Goal: Information Seeking & Learning: Learn about a topic

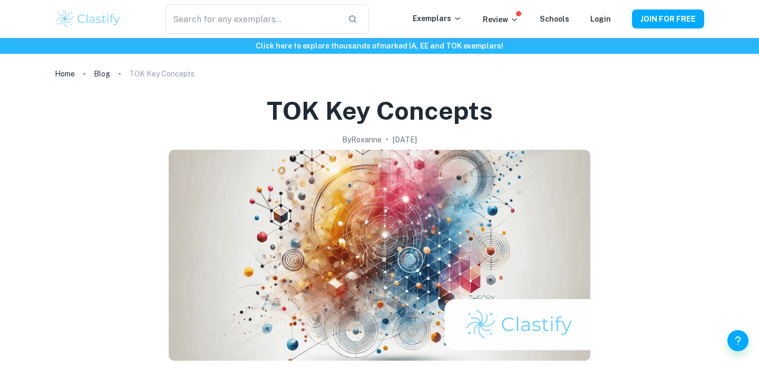
scroll to position [10, 0]
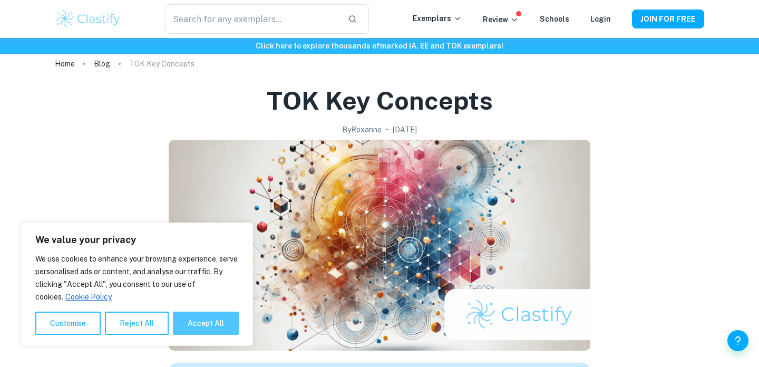
click at [221, 320] on button "Accept All" at bounding box center [206, 322] width 66 height 23
checkbox input "true"
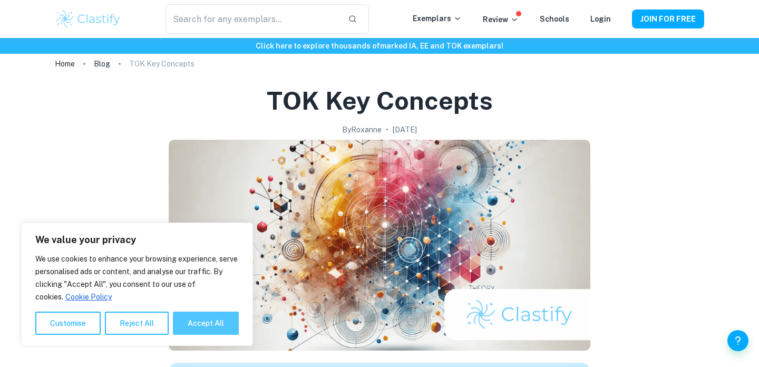
checkbox input "true"
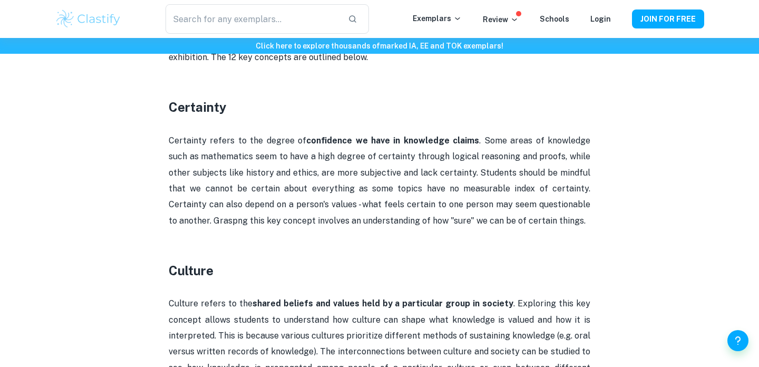
scroll to position [585, 0]
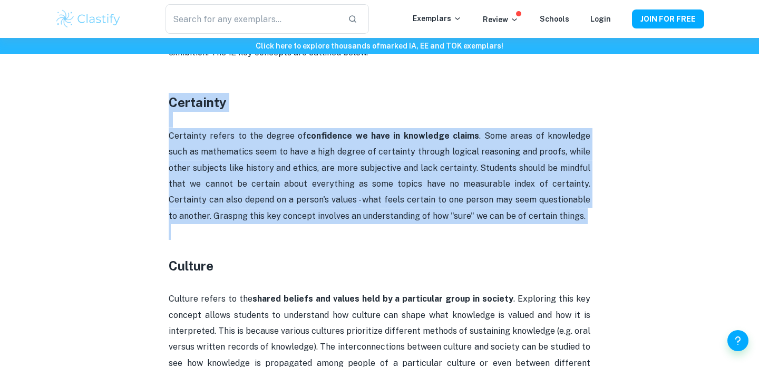
drag, startPoint x: 148, startPoint y: 97, endPoint x: 436, endPoint y: 230, distance: 317.7
click at [436, 230] on p at bounding box center [379, 232] width 421 height 16
drag, startPoint x: 436, startPoint y: 230, endPoint x: 165, endPoint y: 92, distance: 304.6
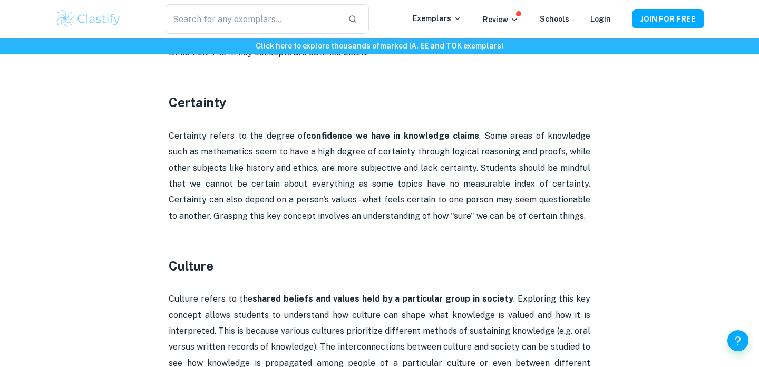
drag, startPoint x: 165, startPoint y: 95, endPoint x: 527, endPoint y: 214, distance: 380.8
click at [527, 217] on p "Certainty refers to the degree of confidence we have in knowledge claims . Some…" at bounding box center [379, 176] width 421 height 96
drag, startPoint x: 527, startPoint y: 215, endPoint x: 133, endPoint y: 103, distance: 409.7
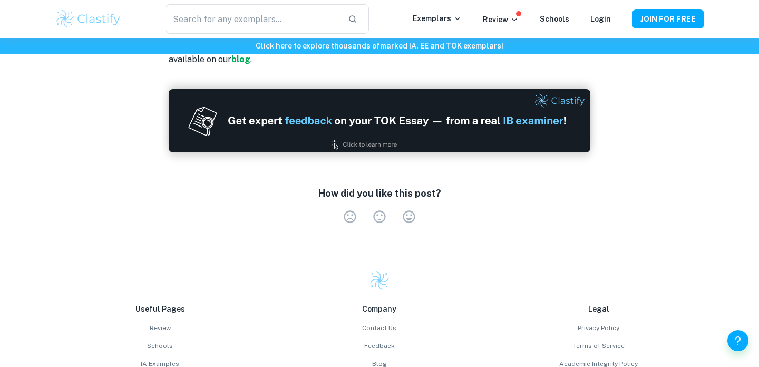
scroll to position [2409, 0]
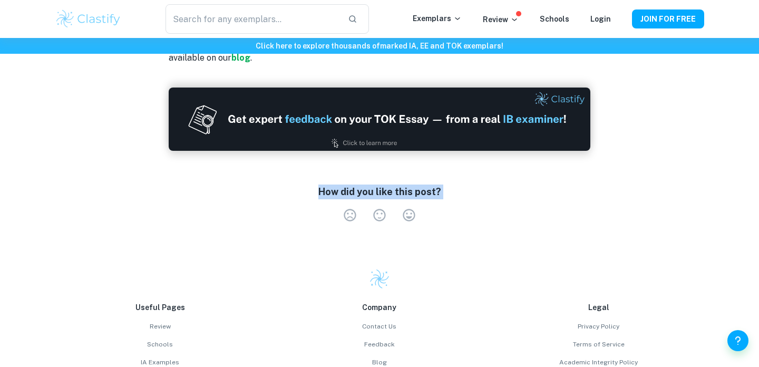
drag, startPoint x: 298, startPoint y: 155, endPoint x: 446, endPoint y: 195, distance: 152.7
click at [448, 195] on div "How did you like this post? Very Dissatisfied Neutral Very Satisfied Empty" at bounding box center [379, 205] width 421 height 58
click at [446, 195] on div "How did you like this post? Very Dissatisfied Neutral Very Satisfied Empty" at bounding box center [379, 205] width 421 height 58
drag, startPoint x: 446, startPoint y: 195, endPoint x: 262, endPoint y: 143, distance: 190.5
click at [262, 176] on div "How did you like this post? Very Dissatisfied Neutral Very Satisfied Empty" at bounding box center [379, 205] width 421 height 58
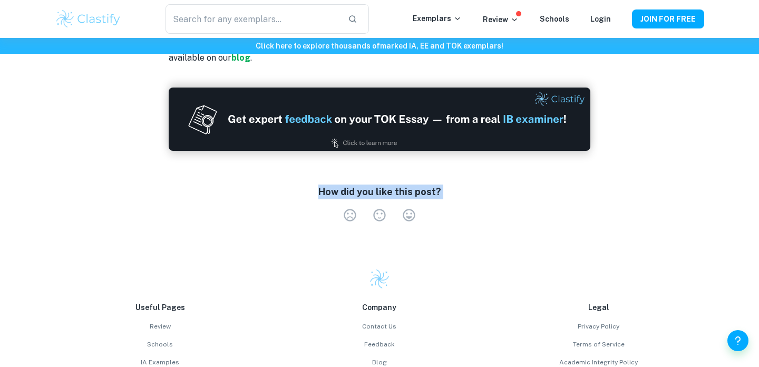
click at [262, 176] on div "How did you like this post? Very Dissatisfied Neutral Very Satisfied Empty" at bounding box center [379, 205] width 421 height 58
drag, startPoint x: 262, startPoint y: 143, endPoint x: 516, endPoint y: 227, distance: 267.4
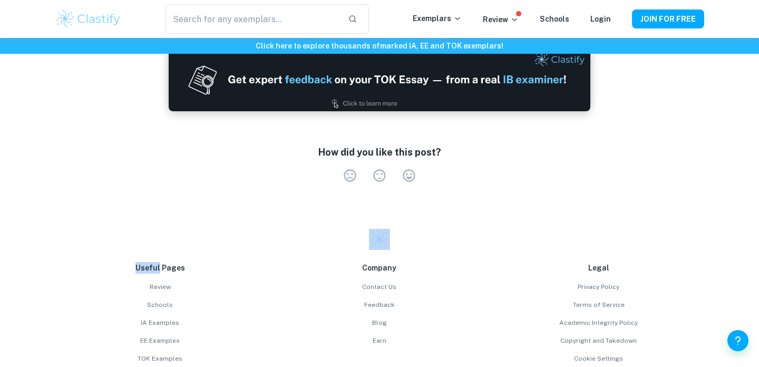
scroll to position [2547, 0]
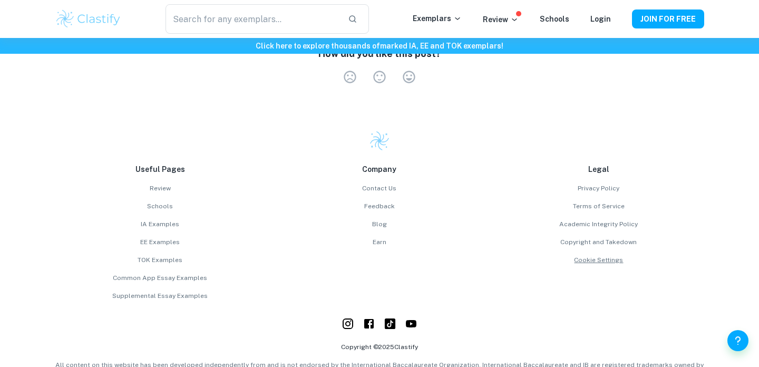
click at [513, 255] on link "Cookie Settings" at bounding box center [598, 259] width 211 height 9
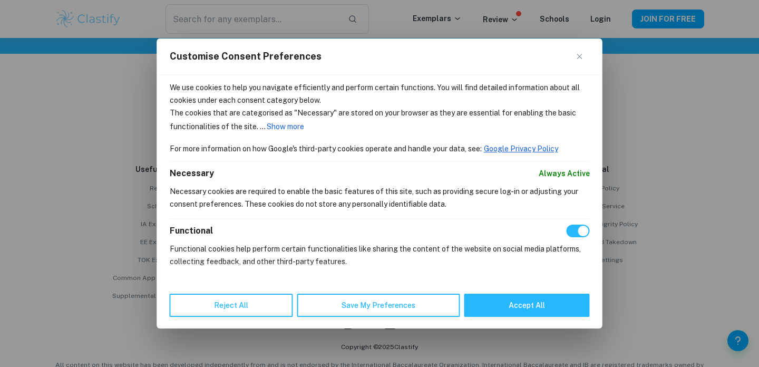
click at [576, 52] on div "Customise Consent Preferences" at bounding box center [379, 56] width 445 height 36
click at [583, 51] on button "Close" at bounding box center [583, 56] width 13 height 13
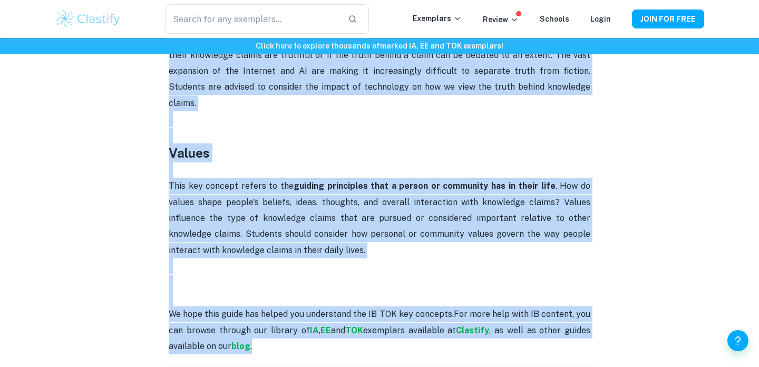
scroll to position [2145, 0]
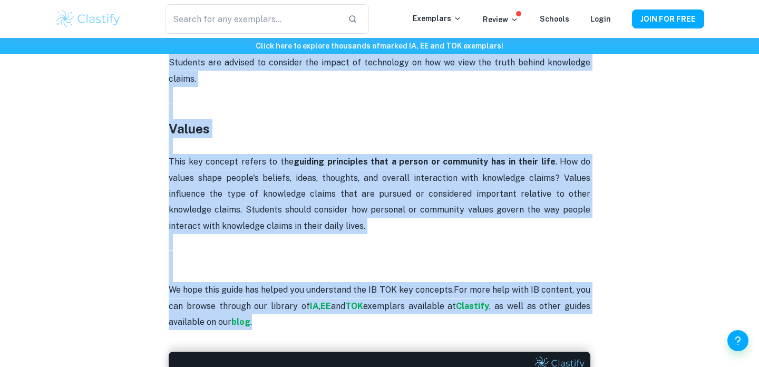
drag, startPoint x: 164, startPoint y: 109, endPoint x: 352, endPoint y: 287, distance: 259.0
copy div "Loremipsu Dolorsita consec ad eli seddoe te incididunt ut labo et doloremag ali…"
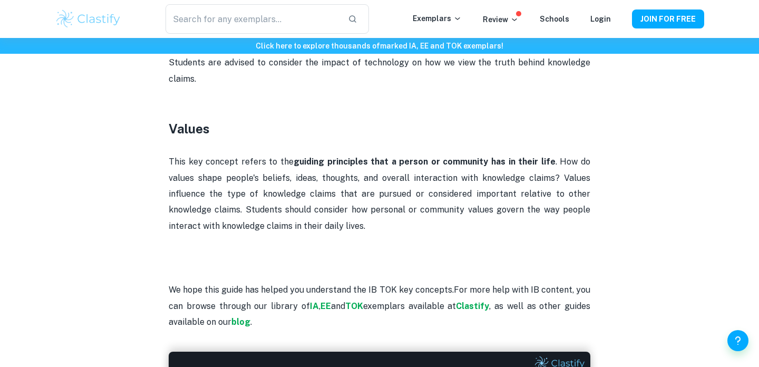
click at [229, 138] on p at bounding box center [379, 146] width 421 height 16
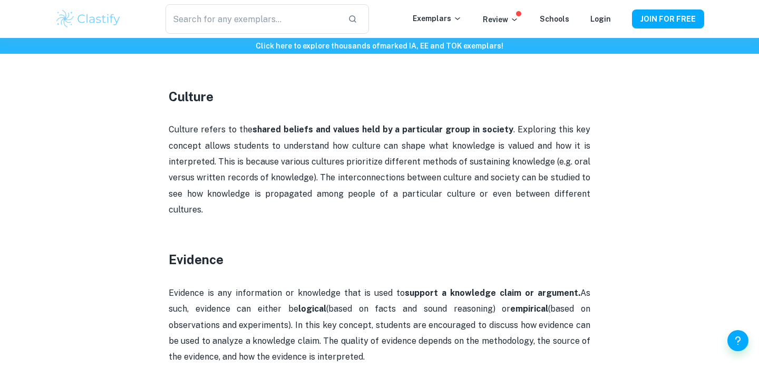
scroll to position [772, 0]
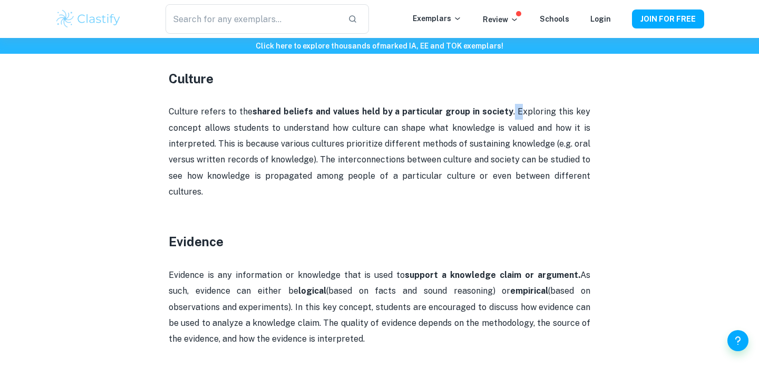
drag, startPoint x: 515, startPoint y: 108, endPoint x: 521, endPoint y: 116, distance: 10.1
click at [521, 116] on p "Culture refers to the shared beliefs and values held by a particular group in s…" at bounding box center [379, 152] width 421 height 96
click at [522, 117] on p "Culture refers to the shared beliefs and values held by a particular group in s…" at bounding box center [379, 152] width 421 height 96
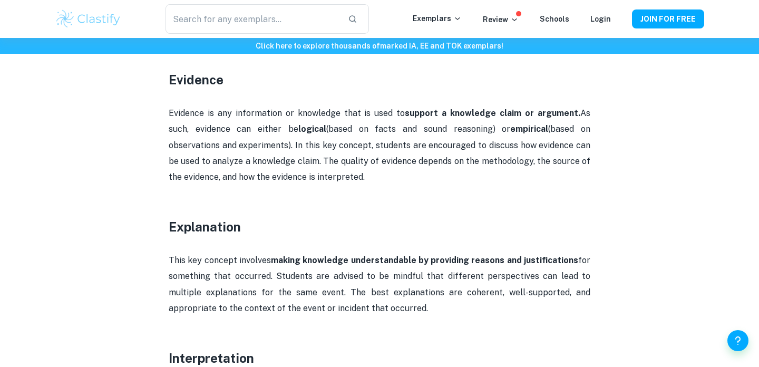
scroll to position [935, 0]
